Goal: Task Accomplishment & Management: Complete application form

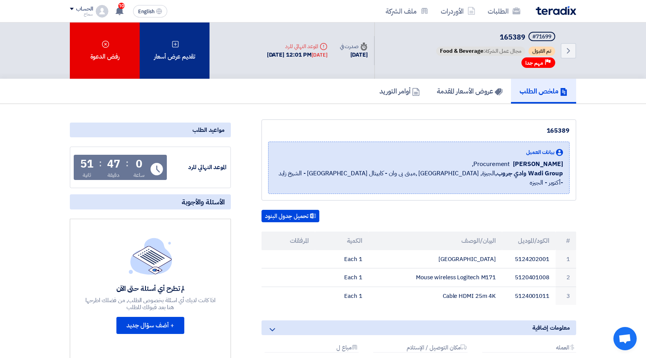
click at [186, 57] on div "تقديم عرض أسعار" at bounding box center [175, 51] width 70 height 56
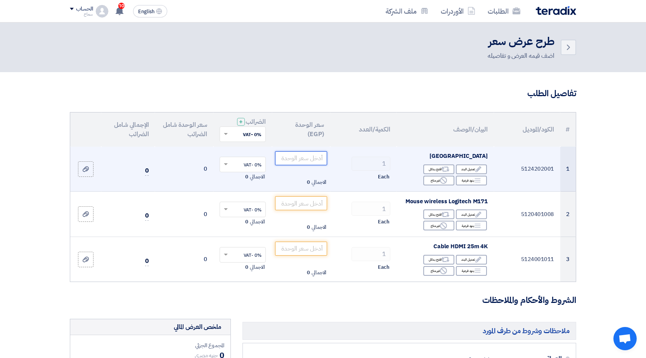
click at [298, 158] on input "number" at bounding box center [301, 158] width 52 height 14
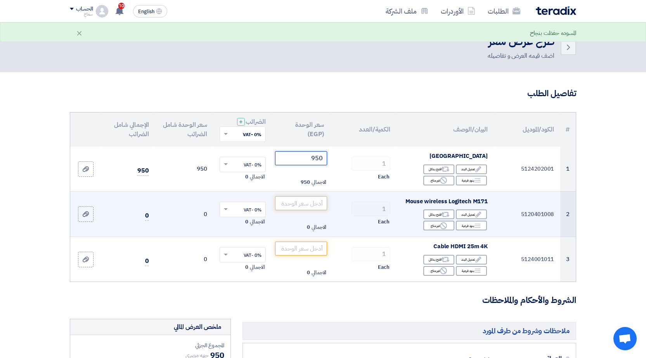
type input "950"
click at [291, 203] on input "number" at bounding box center [301, 203] width 52 height 14
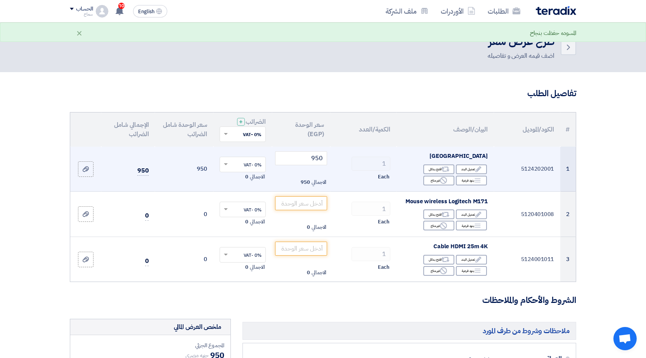
click at [251, 166] on input "text" at bounding box center [247, 165] width 31 height 13
click at [251, 177] on span "0% -VAT" at bounding box center [253, 178] width 18 height 7
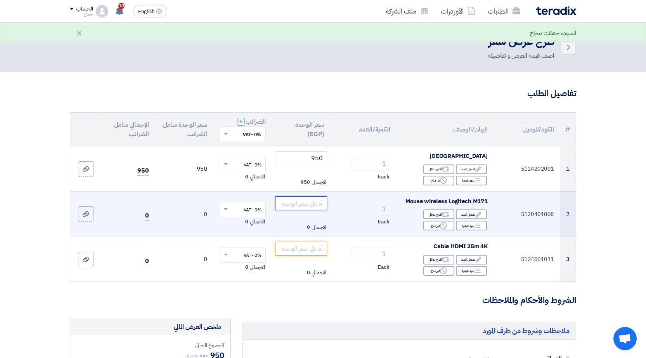
click at [298, 202] on input "number" at bounding box center [301, 203] width 52 height 14
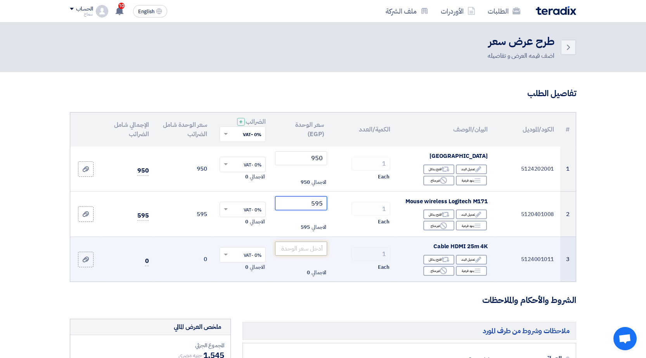
type input "595"
click at [282, 248] on input "number" at bounding box center [301, 249] width 52 height 14
click at [473, 259] on div "Edit تعديل البند" at bounding box center [471, 260] width 31 height 10
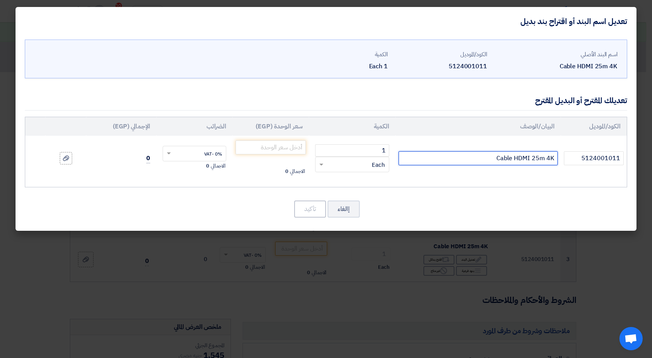
click at [539, 159] on input "Cable HDMI 25m 4K" at bounding box center [478, 158] width 159 height 14
drag, startPoint x: 551, startPoint y: 157, endPoint x: 546, endPoint y: 157, distance: 5.0
click at [546, 157] on input "Cable HDMI 30M 4K" at bounding box center [478, 158] width 159 height 14
click at [555, 158] on input "Cable HDMI 30M 8K" at bounding box center [478, 158] width 159 height 14
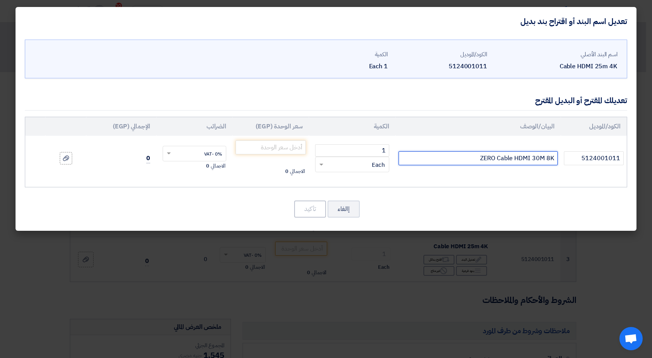
click at [555, 158] on input "ZERO Cable HDMI 30M 8K" at bounding box center [478, 158] width 159 height 14
click at [490, 156] on input "ZERO Cable HDMI 30M 8K" at bounding box center [478, 158] width 159 height 14
click at [489, 156] on input "ZERO Cable HDMI 30M 8K" at bounding box center [478, 158] width 159 height 14
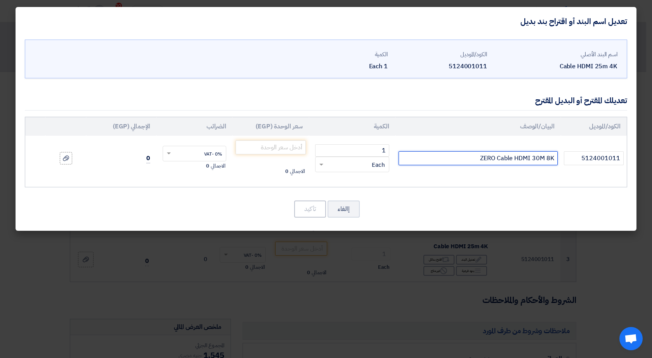
drag, startPoint x: 488, startPoint y: 159, endPoint x: 485, endPoint y: 162, distance: 4.4
click at [488, 159] on input "ZERO Cable HDMI 30M 8K" at bounding box center [478, 158] width 159 height 14
click at [485, 162] on input "ZERO Cable HDMI 30M 8K" at bounding box center [478, 158] width 159 height 14
click at [553, 158] on input "Cable HDMI 30M 8K" at bounding box center [478, 158] width 159 height 14
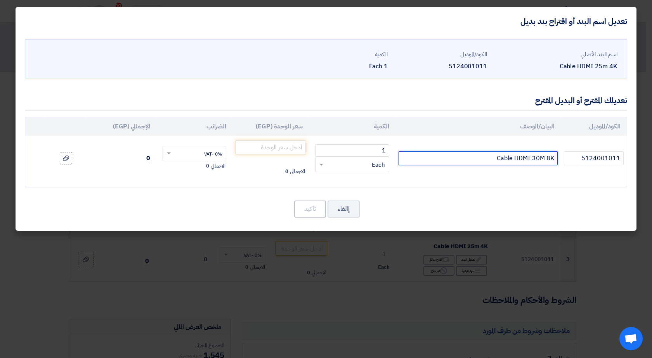
click at [553, 158] on input "Cable HDMI 30M 8K" at bounding box center [478, 158] width 159 height 14
type input "ZERO Cable HDMI 30M 8K"
click at [291, 149] on input "number" at bounding box center [271, 147] width 70 height 14
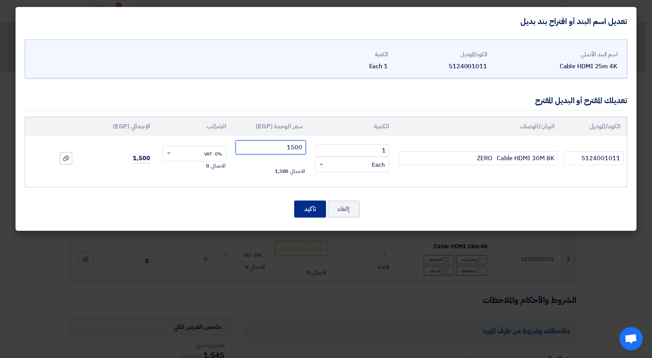
type input "1500"
drag, startPoint x: 305, startPoint y: 207, endPoint x: 281, endPoint y: 229, distance: 33.0
click at [305, 208] on button "تأكيد" at bounding box center [310, 209] width 32 height 17
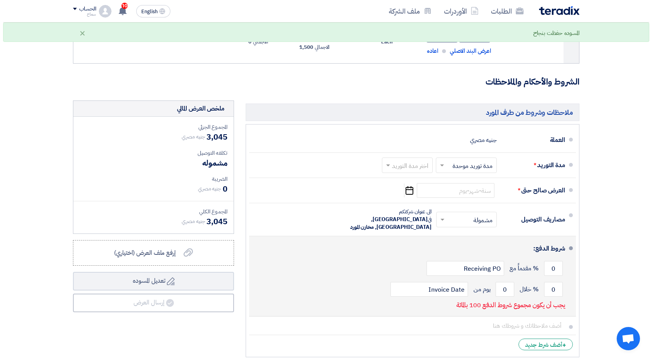
scroll to position [233, 0]
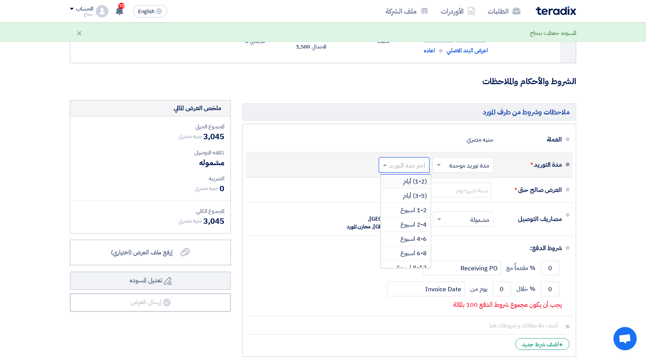
click at [416, 167] on input "text" at bounding box center [402, 165] width 47 height 11
click at [413, 194] on span "(3-5) أيام" at bounding box center [415, 195] width 24 height 9
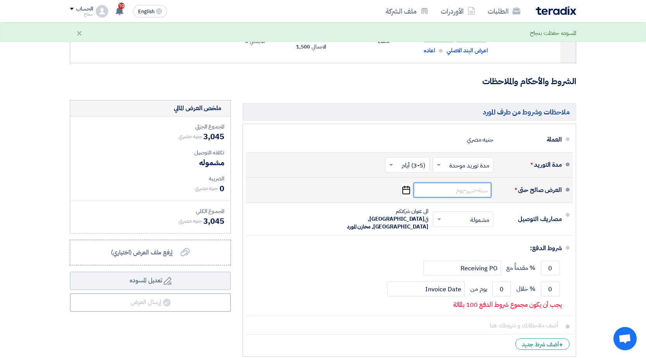
click at [457, 190] on input at bounding box center [453, 190] width 78 height 15
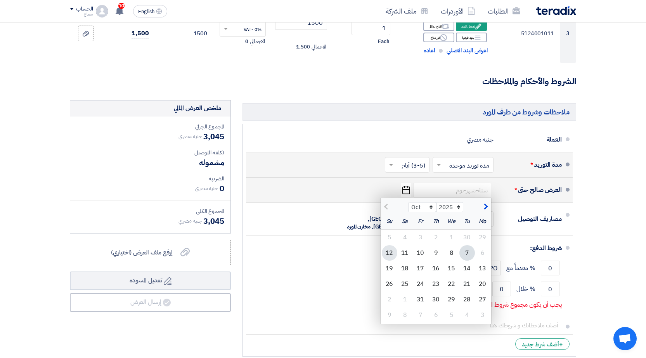
click at [392, 252] on div "12" at bounding box center [390, 253] width 16 height 16
type input "[DATE]"
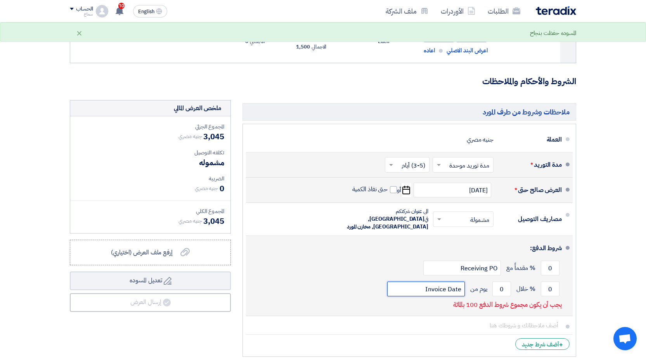
click at [445, 286] on input "Invoice Date" at bounding box center [426, 289] width 78 height 15
click at [553, 282] on input "0" at bounding box center [550, 289] width 19 height 15
type input "100"
click at [497, 282] on input "0" at bounding box center [501, 289] width 19 height 15
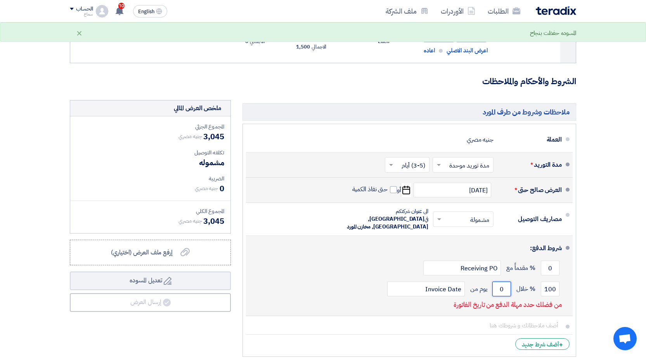
click at [502, 282] on input "0" at bounding box center [501, 289] width 19 height 15
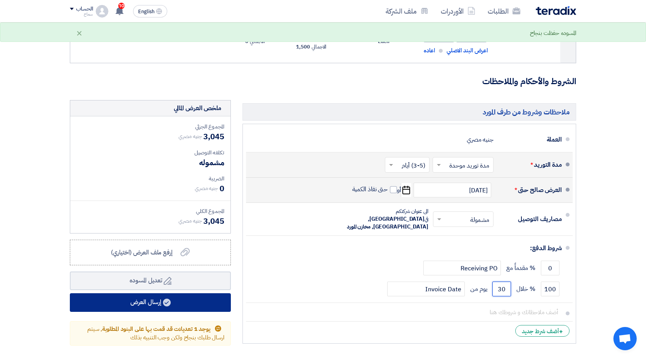
type input "30"
click at [194, 307] on button "إرسال العرض" at bounding box center [150, 302] width 161 height 19
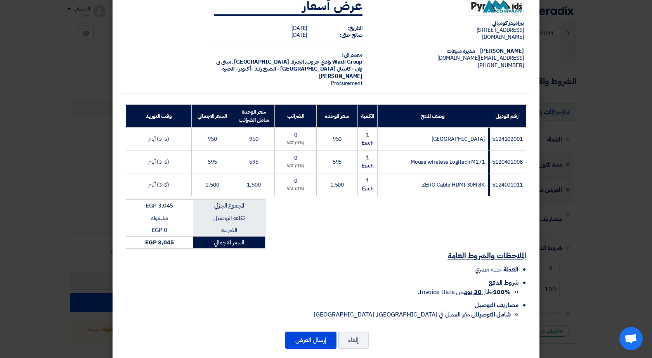
scroll to position [31, 0]
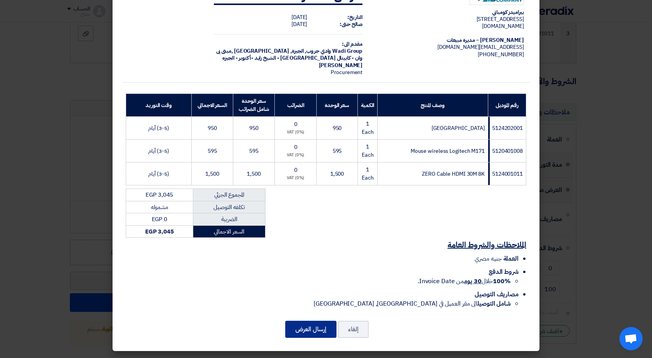
click at [305, 335] on button "إرسال العرض" at bounding box center [310, 329] width 51 height 17
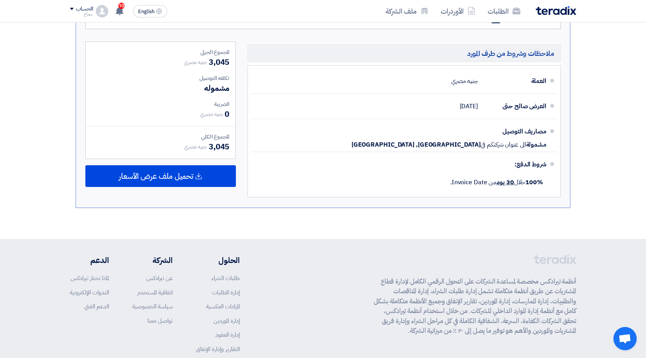
scroll to position [349, 0]
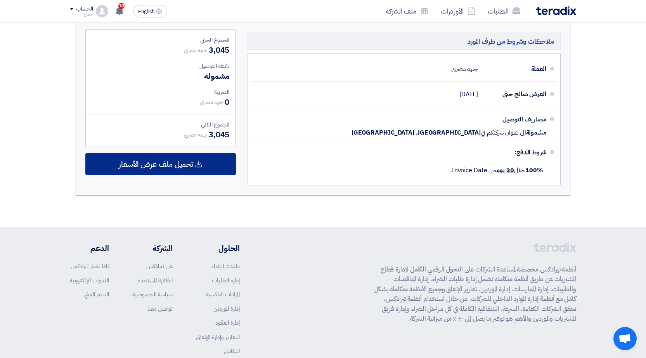
drag, startPoint x: 198, startPoint y: 163, endPoint x: 201, endPoint y: 169, distance: 6.8
click at [198, 163] on icon at bounding box center [199, 164] width 8 height 8
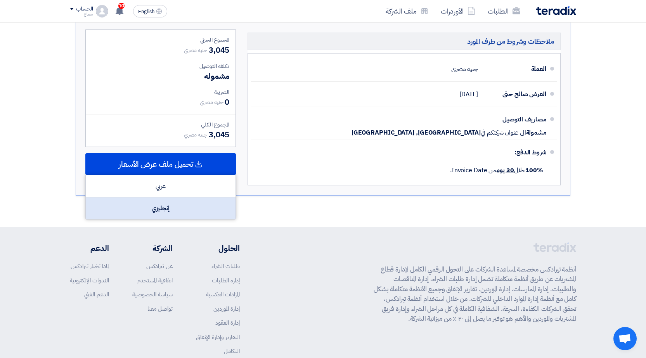
drag, startPoint x: 176, startPoint y: 206, endPoint x: 179, endPoint y: 213, distance: 7.5
click at [176, 208] on div "إنجليزي" at bounding box center [161, 209] width 150 height 22
